Goal: Information Seeking & Learning: Learn about a topic

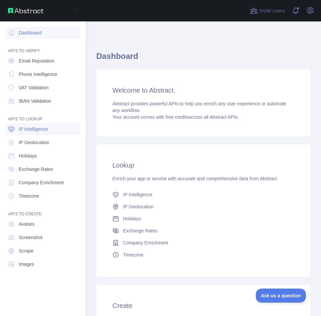
click at [16, 134] on link "IP Intelligence" at bounding box center [42, 129] width 75 height 12
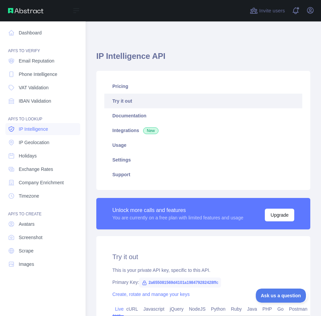
type textarea "**********"
click at [38, 62] on span "Email Reputation" at bounding box center [37, 60] width 36 height 7
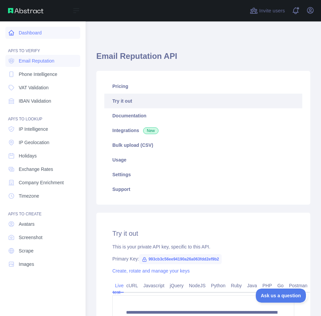
click at [36, 31] on link "Dashboard" at bounding box center [42, 33] width 75 height 12
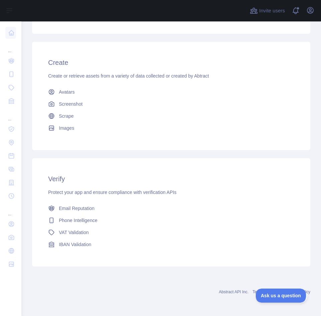
scroll to position [236, 0]
click at [308, 14] on icon "button" at bounding box center [310, 10] width 8 height 8
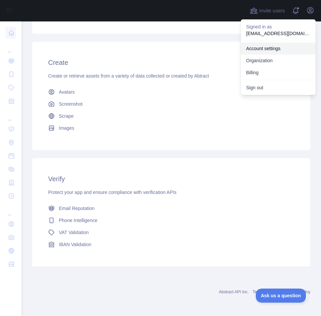
click at [280, 51] on link "Account settings" at bounding box center [277, 48] width 75 height 12
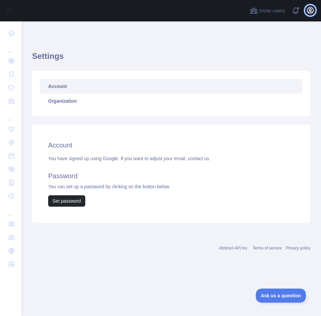
click at [310, 13] on icon "button" at bounding box center [310, 10] width 6 height 6
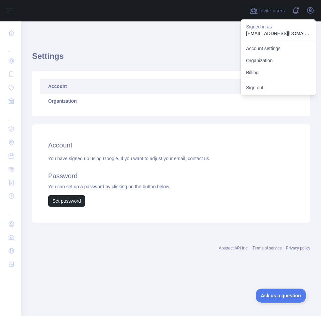
click at [95, 66] on h1 "Settings" at bounding box center [171, 59] width 278 height 16
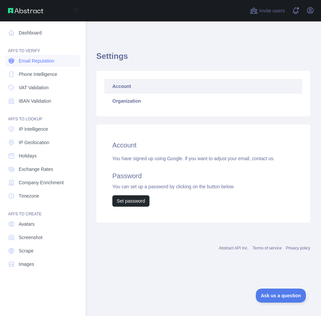
click at [30, 59] on span "Email Reputation" at bounding box center [37, 60] width 36 height 7
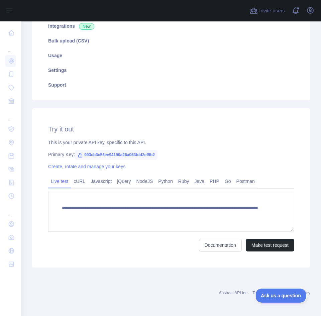
scroll to position [105, 0]
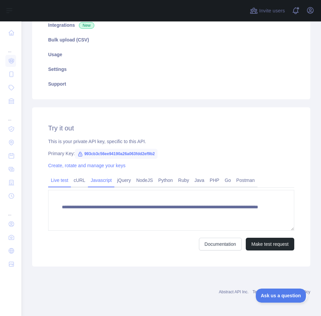
click at [109, 181] on link "Javascript" at bounding box center [101, 180] width 26 height 11
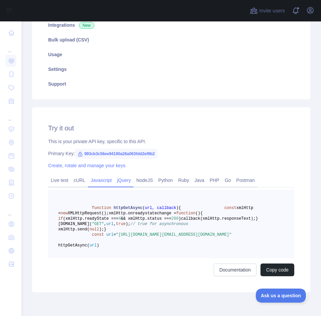
click at [125, 181] on link "jQuery" at bounding box center [123, 180] width 19 height 11
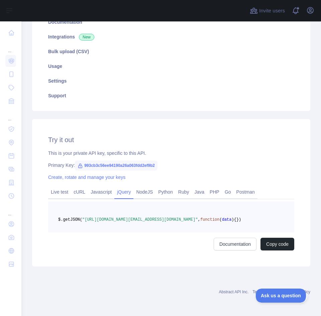
scroll to position [104, 0]
click at [114, 174] on link "Create, rotate and manage your keys" at bounding box center [86, 176] width 77 height 5
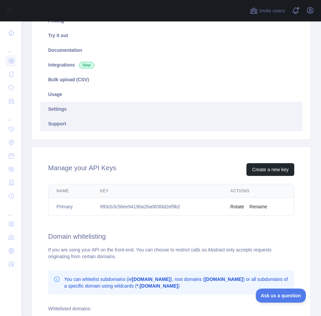
scroll to position [66, 0]
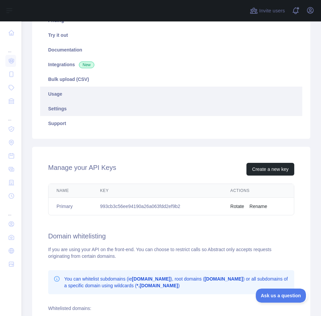
click at [100, 93] on link "Usage" at bounding box center [171, 93] width 262 height 15
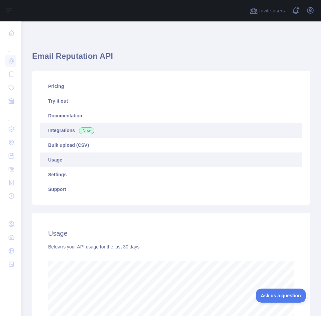
click at [204, 133] on link "Integrations New" at bounding box center [171, 130] width 262 height 15
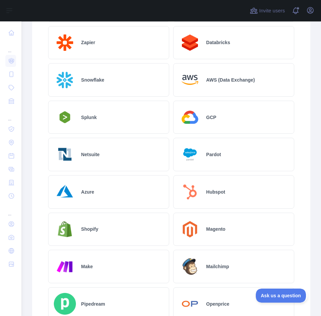
scroll to position [267, 0]
click at [198, 190] on img at bounding box center [190, 191] width 22 height 22
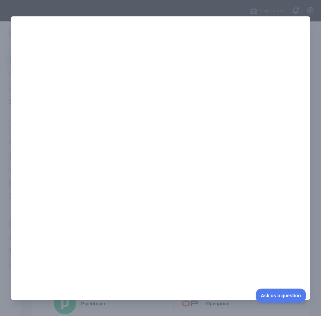
click at [311, 32] on div at bounding box center [160, 158] width 321 height 316
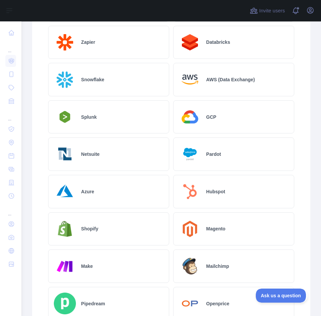
click at [90, 228] on h2 "Shopify" at bounding box center [89, 228] width 17 height 7
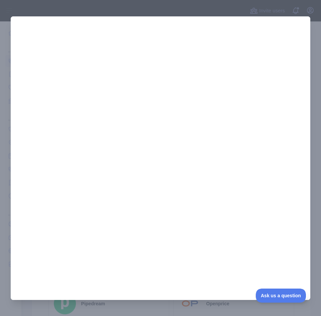
click at [312, 91] on div at bounding box center [160, 158] width 321 height 316
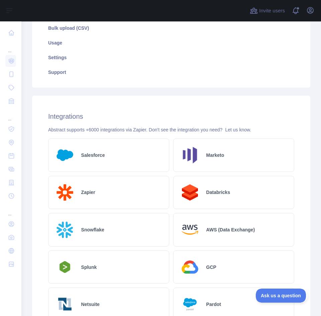
scroll to position [0, 0]
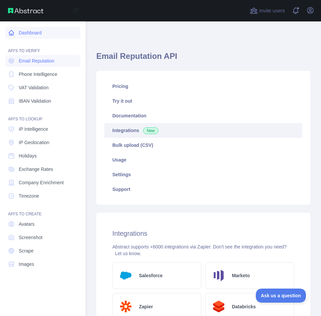
click at [22, 37] on link "Dashboard" at bounding box center [42, 33] width 75 height 12
